Goal: Check status

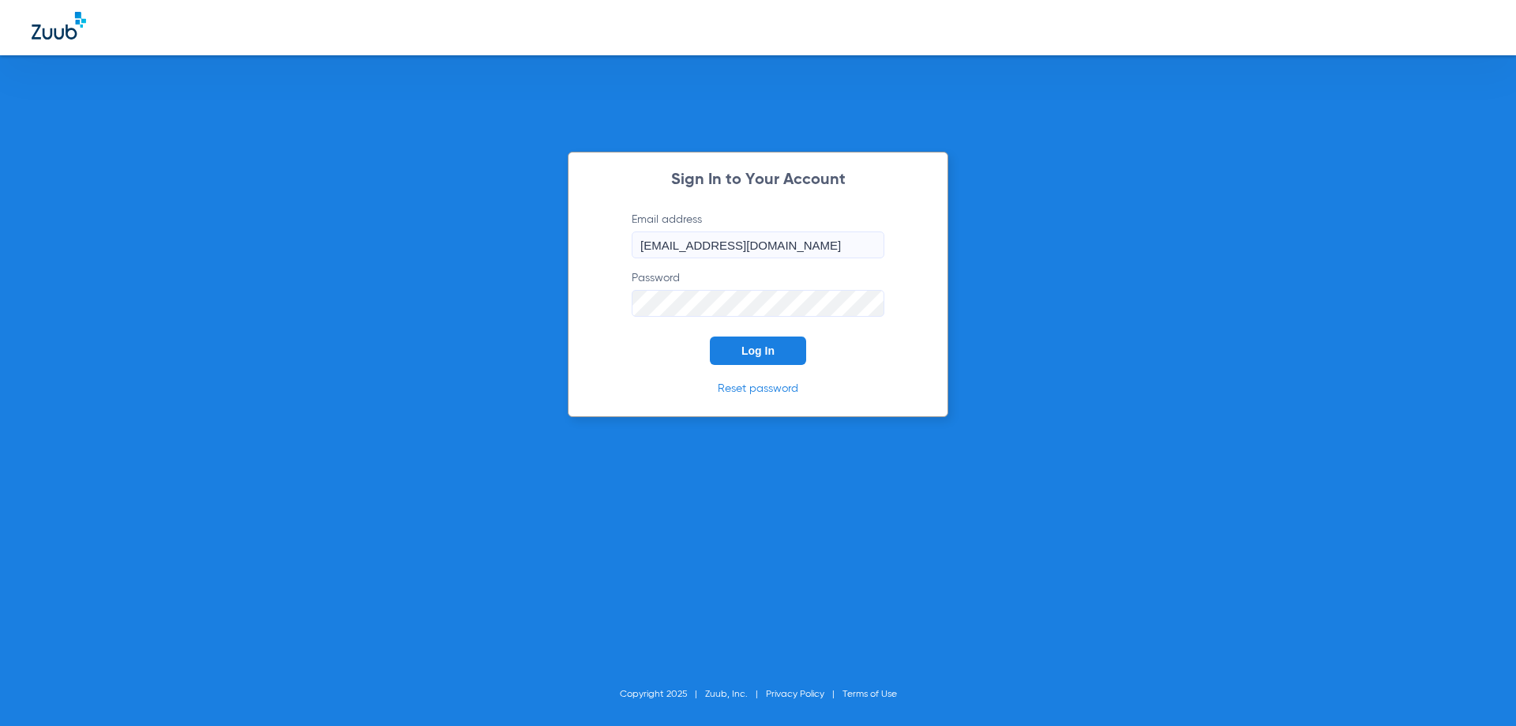
click at [729, 356] on button "Log In" at bounding box center [758, 350] width 96 height 28
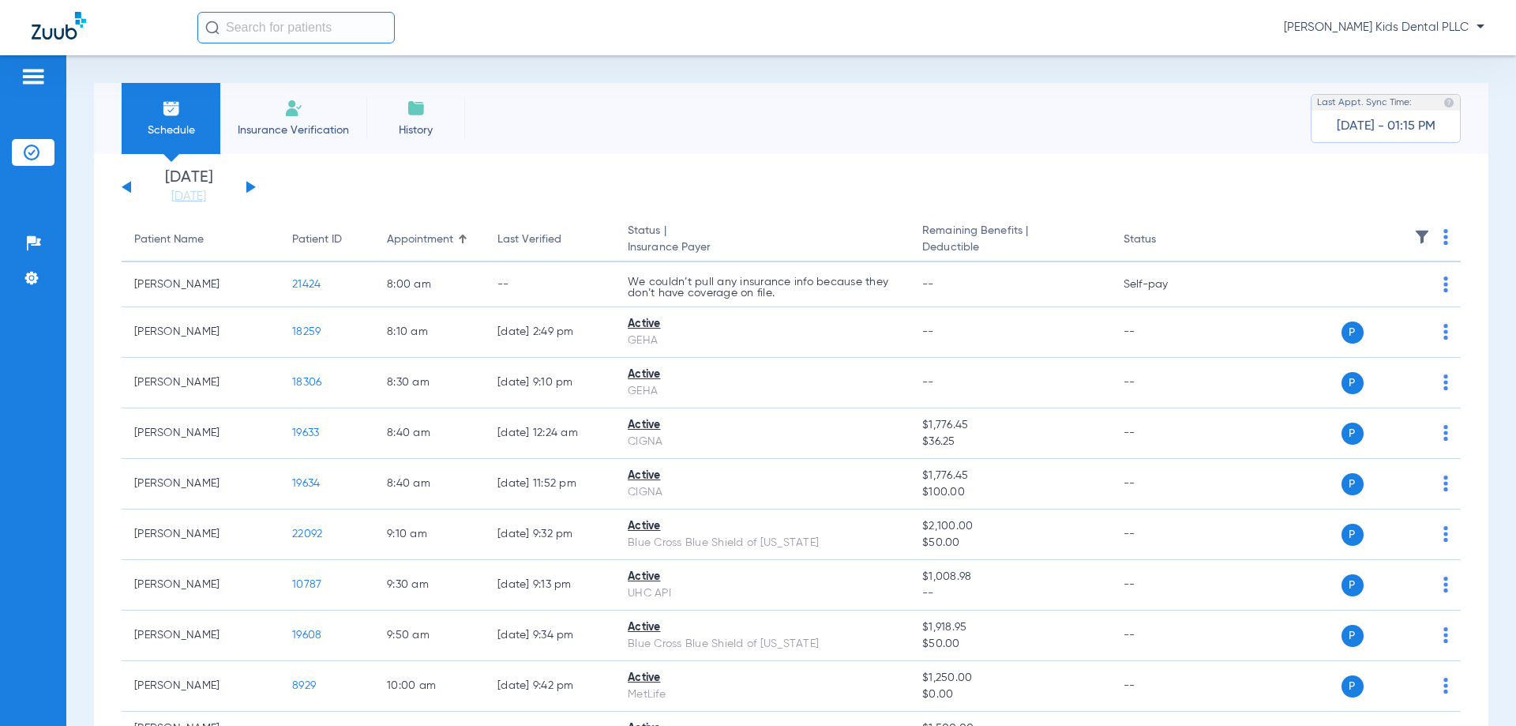
click at [247, 188] on button at bounding box center [250, 187] width 9 height 12
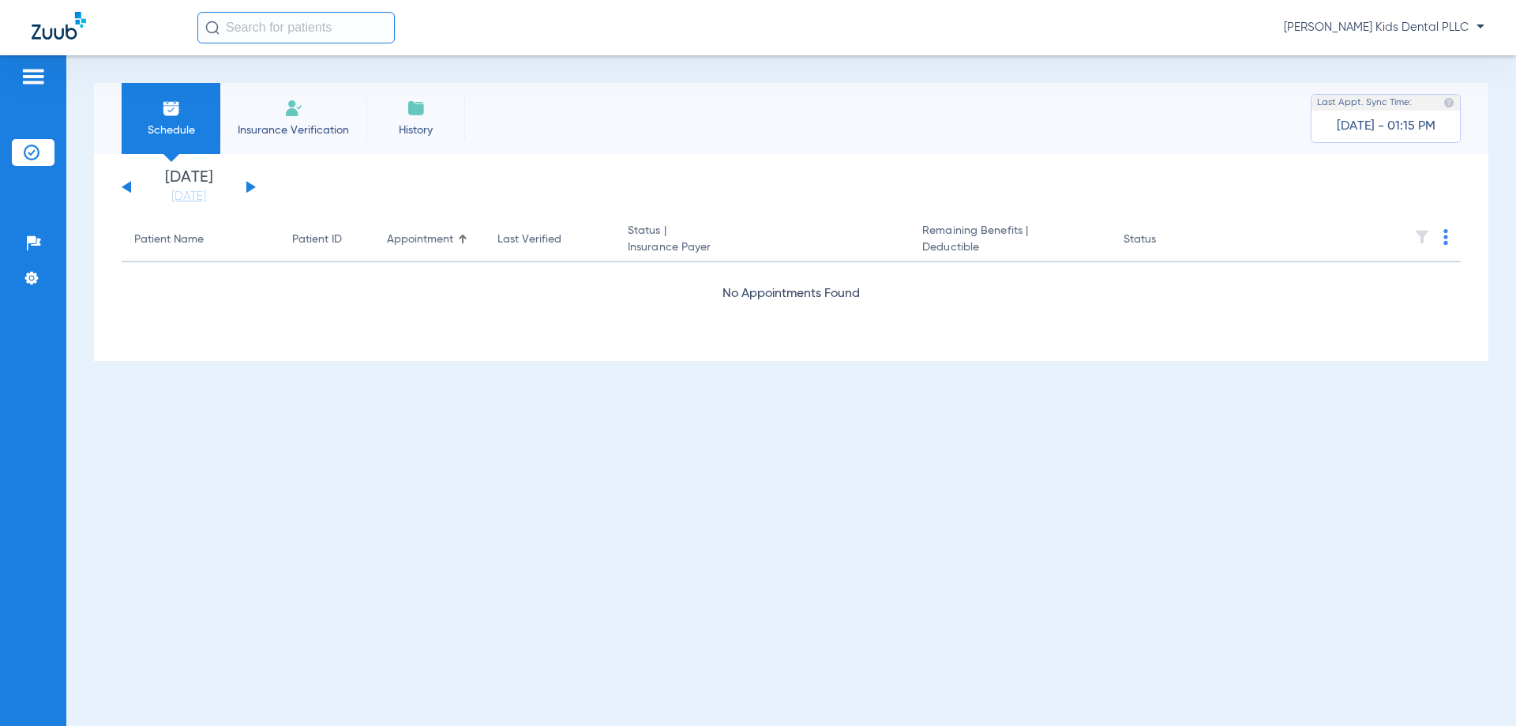
click at [246, 186] on button at bounding box center [250, 187] width 9 height 12
click at [250, 188] on button at bounding box center [250, 187] width 9 height 12
